Goal: Find specific page/section

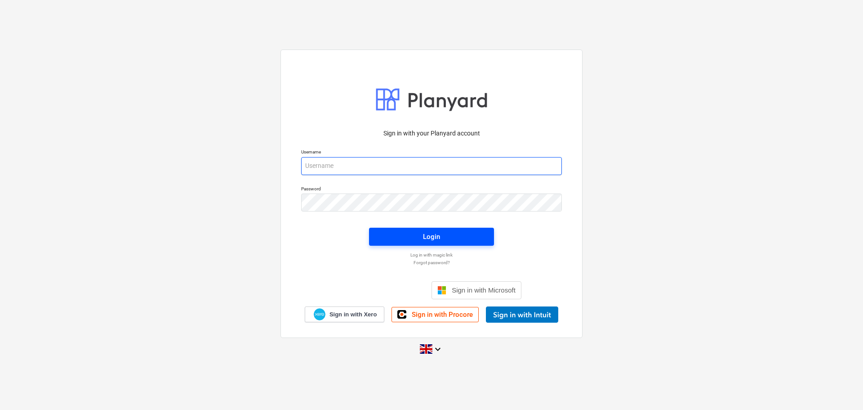
type input "Grant@SkylerContracting.co.uk"
click at [444, 236] on span "Login" at bounding box center [431, 237] width 103 height 12
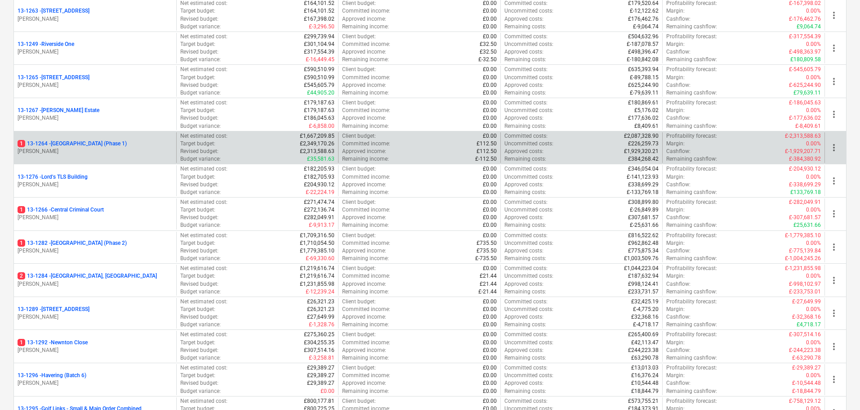
scroll to position [854, 0]
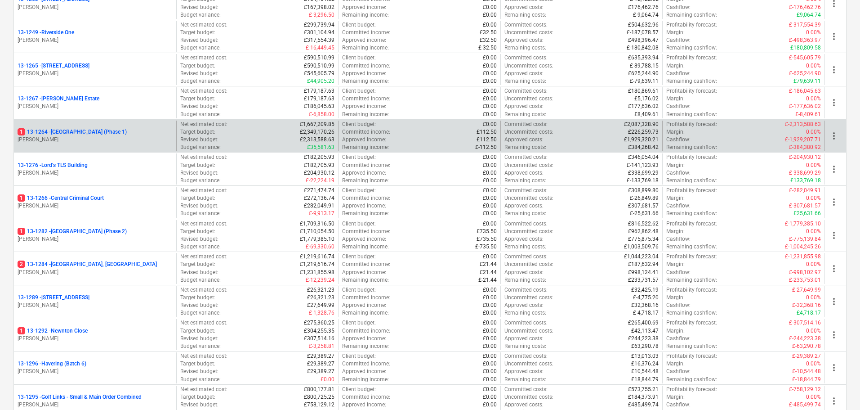
click at [154, 136] on p "[PERSON_NAME]" at bounding box center [95, 140] width 155 height 8
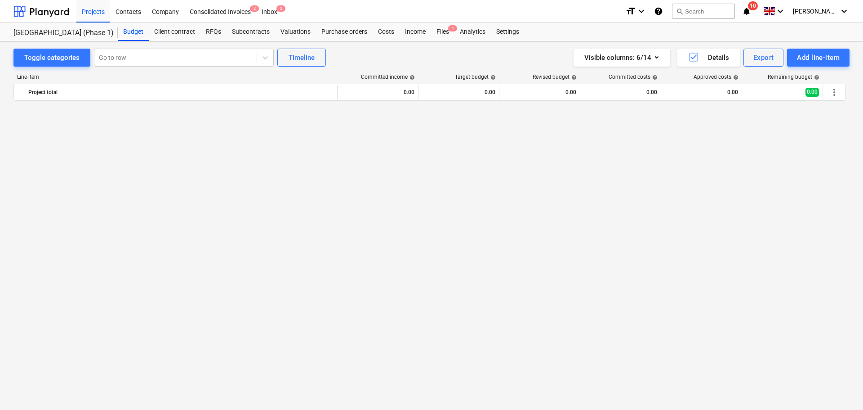
scroll to position [3730, 0]
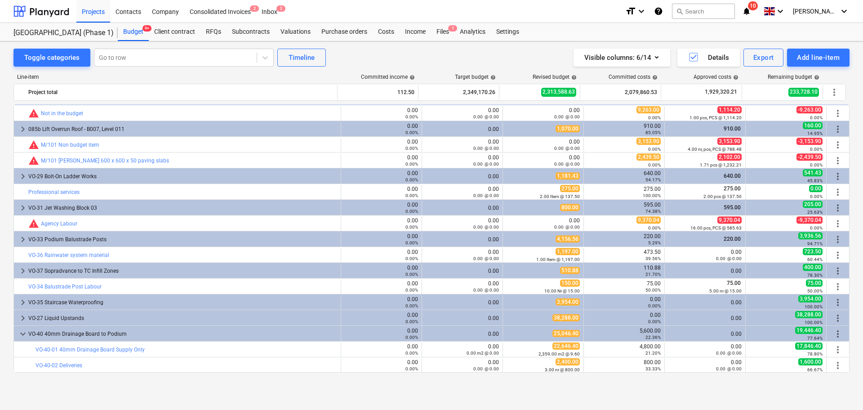
click at [359, 60] on div "Toggle categories Go to row Timeline Visible columns : 6/14 Details Export Add …" at bounding box center [431, 58] width 836 height 18
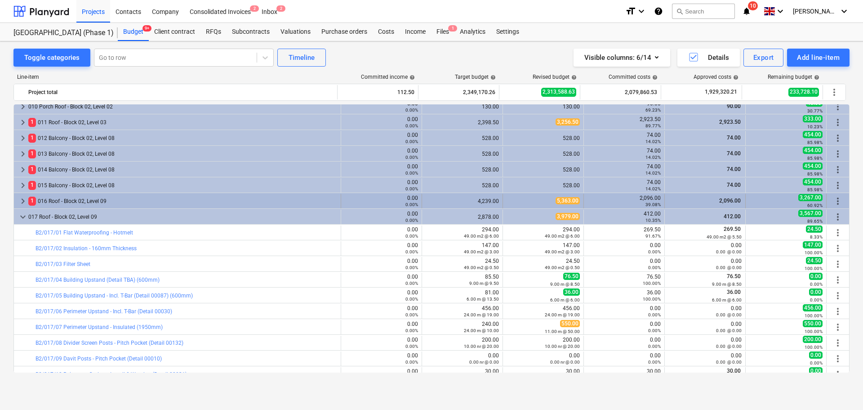
scroll to position [1751, 0]
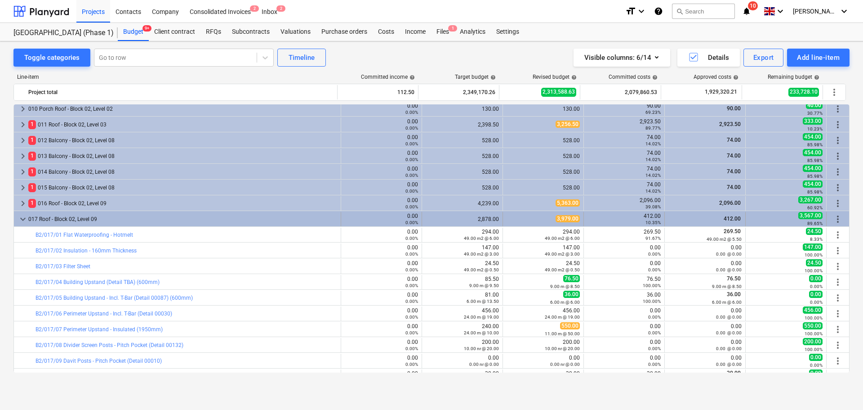
click at [58, 216] on div "017 Roof - Block 02, Level 09" at bounding box center [182, 219] width 309 height 14
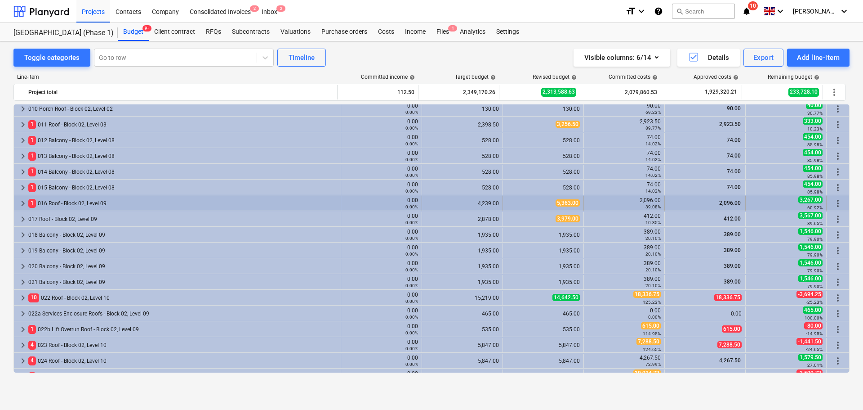
click at [63, 205] on div "1 016 Roof - Block 02, Level 09" at bounding box center [182, 203] width 309 height 14
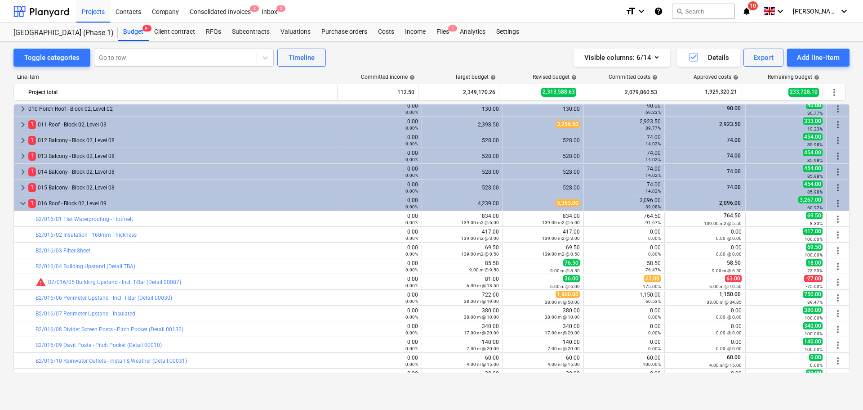
scroll to position [1796, 0]
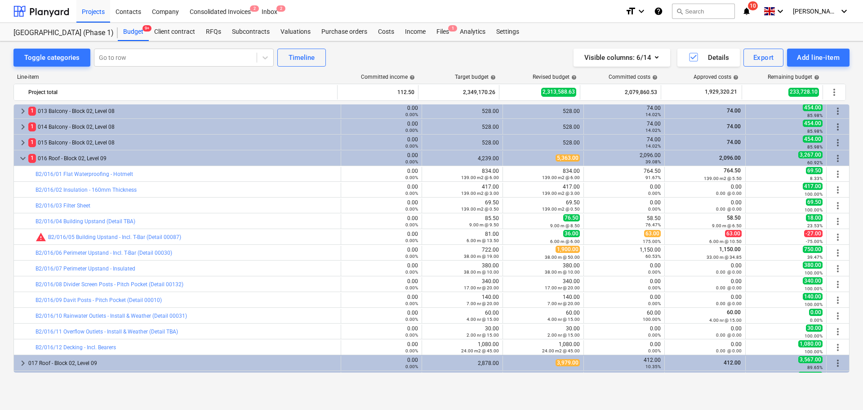
click at [228, 244] on div "bar_chart B2/016/06 Perimeter Upstand - Incl. T-Bar (Detail 00030) 0.00 0.00% e…" at bounding box center [431, 252] width 836 height 16
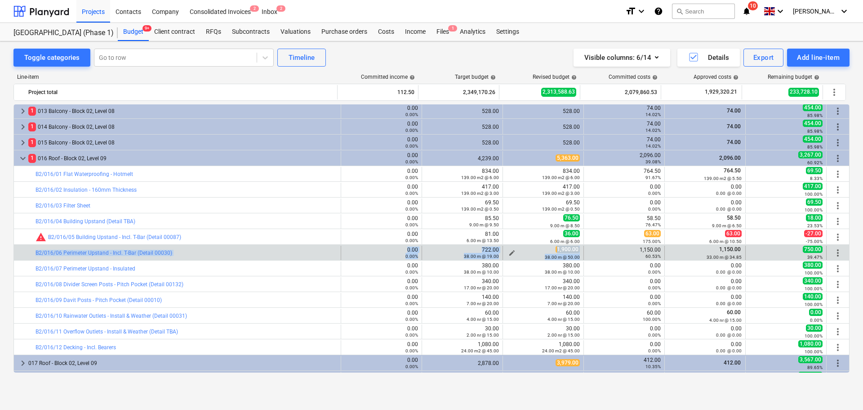
drag, startPoint x: 228, startPoint y: 244, endPoint x: 568, endPoint y: 259, distance: 340.3
click at [568, 259] on div "bar_chart B2/016/06 Perimeter Upstand - Incl. T-Bar (Detail 00030) 0.00 0.00% e…" at bounding box center [431, 252] width 836 height 16
click at [568, 259] on small "38.00 m @ 50.00" at bounding box center [562, 257] width 35 height 5
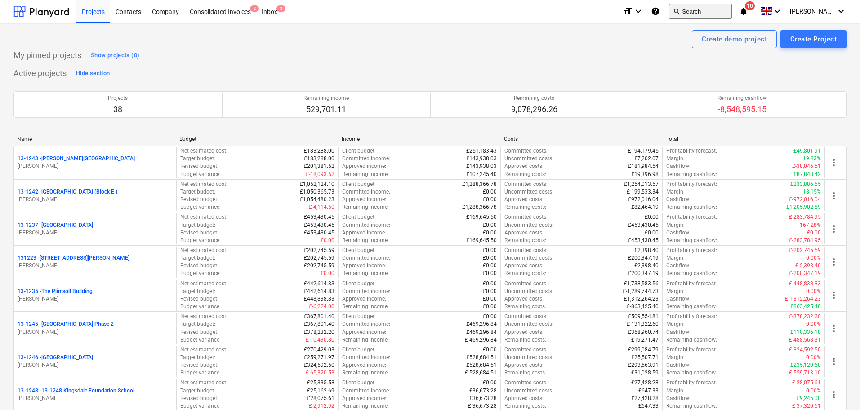
click at [720, 11] on button "search Search" at bounding box center [700, 11] width 63 height 15
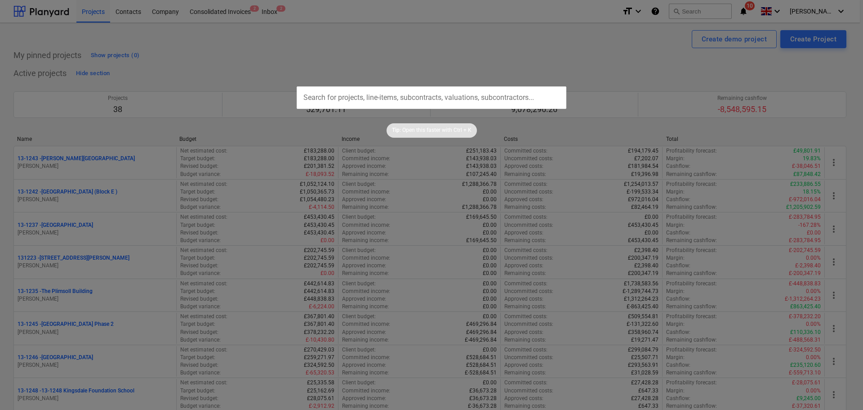
click at [486, 92] on input "text" at bounding box center [432, 97] width 270 height 22
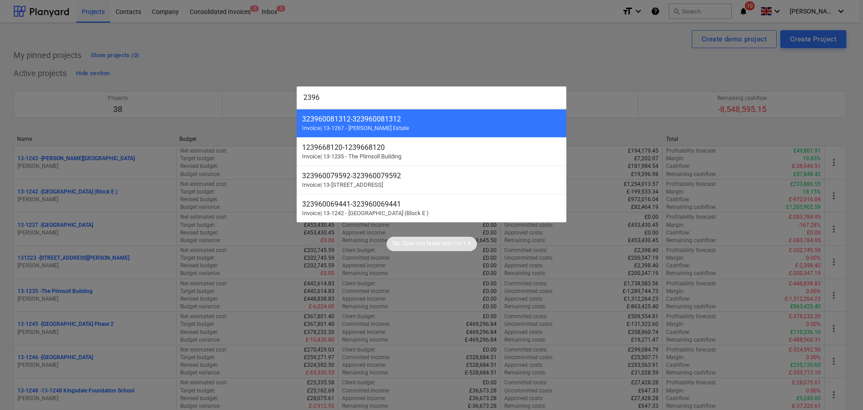
type input "23967"
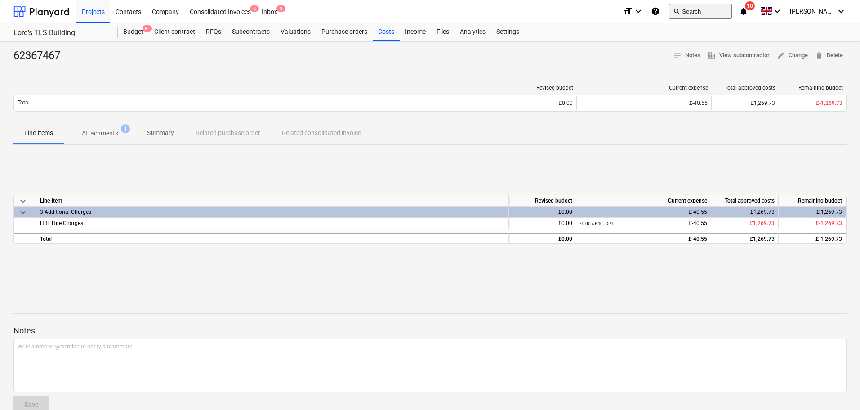
click at [721, 13] on button "search Search" at bounding box center [700, 11] width 63 height 15
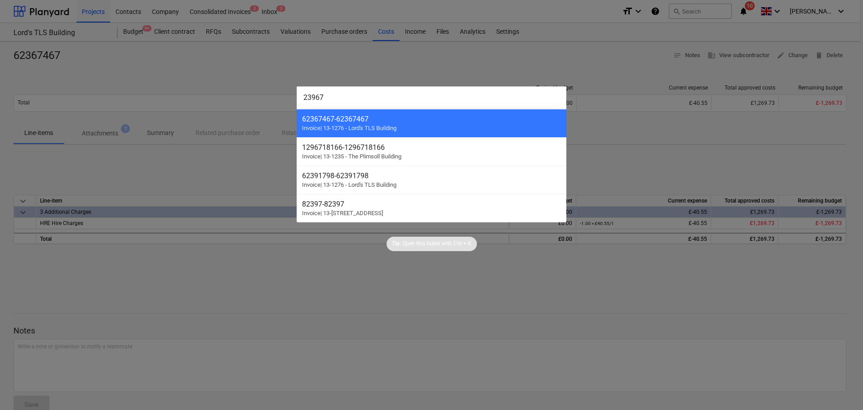
type input "23967"
click at [243, 179] on div at bounding box center [431, 205] width 863 height 410
